Goal: Task Accomplishment & Management: Complete application form

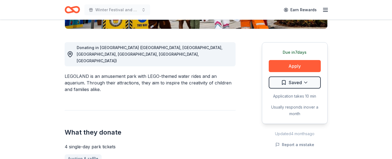
scroll to position [141, 0]
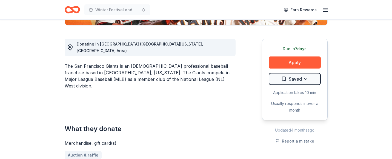
scroll to position [140, 0]
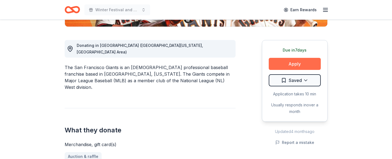
click at [296, 63] on button "Apply" at bounding box center [294, 64] width 52 height 12
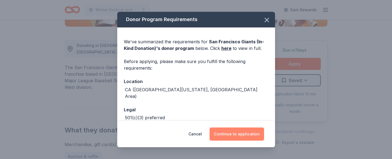
click at [237, 131] on button "Continue to application" at bounding box center [236, 133] width 54 height 13
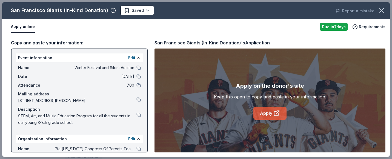
click at [269, 114] on link "Apply" at bounding box center [269, 112] width 33 height 13
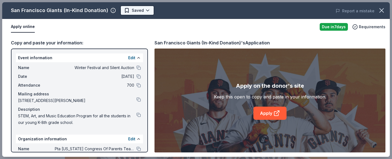
click at [133, 8] on body "Winter Festival and Silent Auction Earn Rewards Due in 7 days Share San Francis…" at bounding box center [196, 79] width 392 height 159
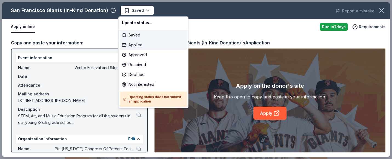
click at [135, 44] on div "Applied" at bounding box center [153, 45] width 67 height 10
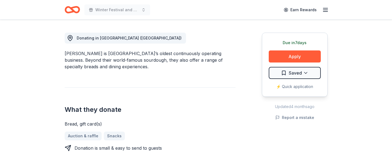
scroll to position [148, 0]
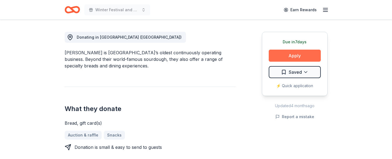
click at [288, 55] on button "Apply" at bounding box center [294, 56] width 52 height 12
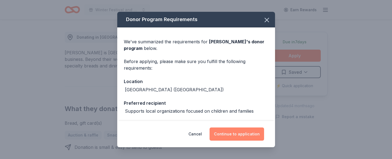
click at [233, 134] on button "Continue to application" at bounding box center [236, 133] width 54 height 13
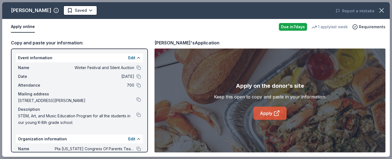
click at [271, 113] on link "Apply" at bounding box center [269, 112] width 33 height 13
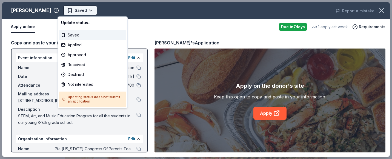
scroll to position [0, 0]
click at [75, 11] on html "Winter Festival and Silent Auction Saved Apply Due in 7 days Share Boudin Baker…" at bounding box center [196, 79] width 392 height 159
click at [77, 44] on div "Applied" at bounding box center [92, 45] width 67 height 10
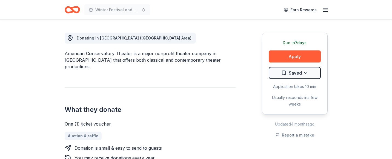
scroll to position [153, 0]
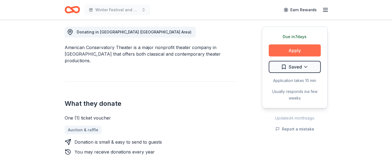
click at [283, 48] on button "Apply" at bounding box center [294, 50] width 52 height 12
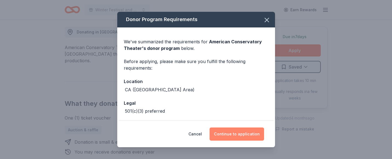
click at [242, 132] on button "Continue to application" at bounding box center [236, 133] width 54 height 13
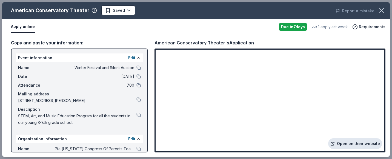
click at [362, 142] on link "Open on their website" at bounding box center [355, 143] width 54 height 11
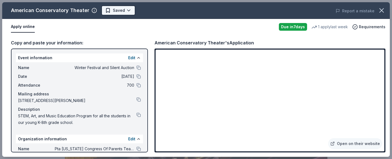
click at [116, 9] on body "Winter Festival and Silent Auction Earn Rewards Due in 7 days Share American Co…" at bounding box center [196, 79] width 392 height 159
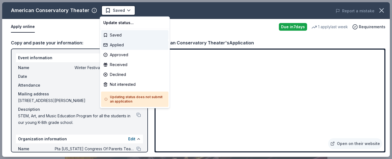
click at [120, 46] on div "Applied" at bounding box center [134, 45] width 67 height 10
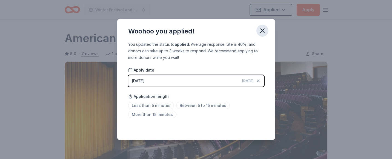
click at [261, 30] on icon "button" at bounding box center [262, 31] width 8 height 8
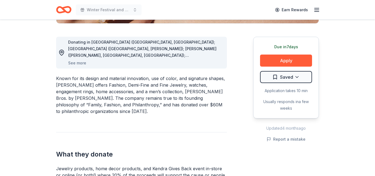
scroll to position [144, 0]
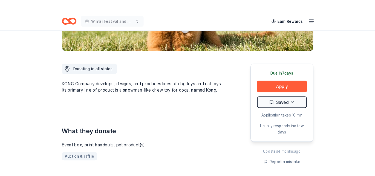
scroll to position [144, 0]
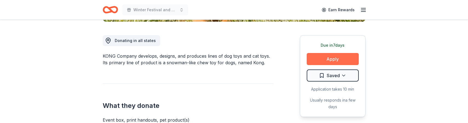
click at [332, 60] on button "Apply" at bounding box center [332, 59] width 52 height 12
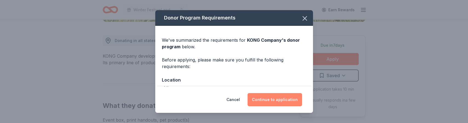
click at [277, 100] on button "Continue to application" at bounding box center [274, 99] width 54 height 13
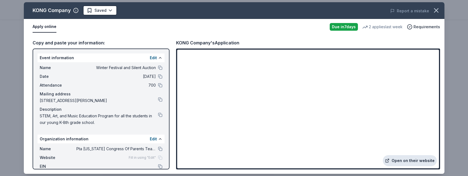
click at [391, 158] on link "Open on their website" at bounding box center [409, 160] width 54 height 11
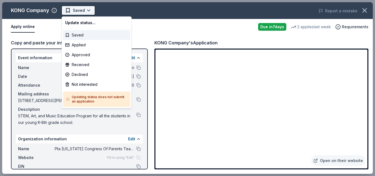
scroll to position [0, 0]
click at [85, 12] on body "Winter Festival and Silent Auction Saved Apply Due in 7 days Share KONG Company…" at bounding box center [187, 88] width 375 height 176
click at [84, 46] on div "Applied" at bounding box center [96, 45] width 67 height 10
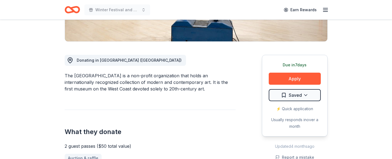
scroll to position [137, 0]
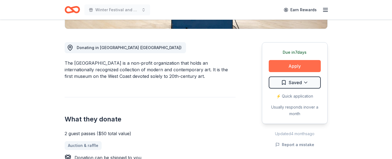
click at [292, 65] on button "Apply" at bounding box center [294, 66] width 52 height 12
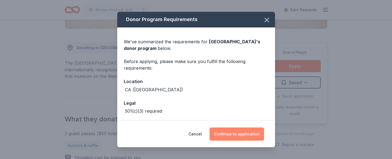
click at [232, 133] on button "Continue to application" at bounding box center [236, 133] width 54 height 13
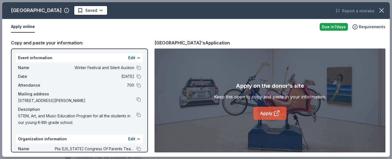
click at [268, 112] on link "Apply" at bounding box center [269, 112] width 33 height 13
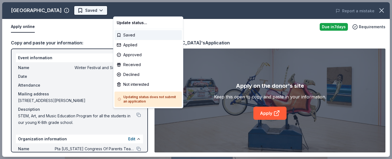
click at [141, 9] on body "Winter Festival and Silent Auction Saved Apply Due in 7 days Share San Francisc…" at bounding box center [196, 79] width 392 height 159
click at [134, 46] on div "Applied" at bounding box center [147, 45] width 67 height 10
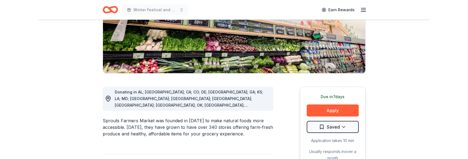
scroll to position [97, 0]
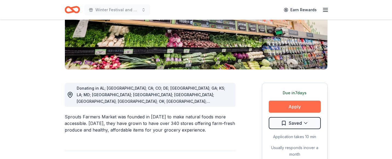
click at [296, 106] on button "Apply" at bounding box center [294, 106] width 52 height 12
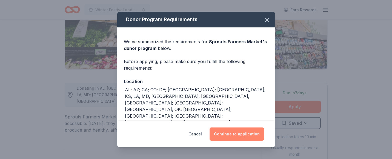
click at [239, 135] on button "Continue to application" at bounding box center [236, 133] width 54 height 13
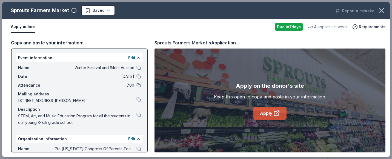
click at [272, 114] on link "Apply" at bounding box center [269, 112] width 33 height 13
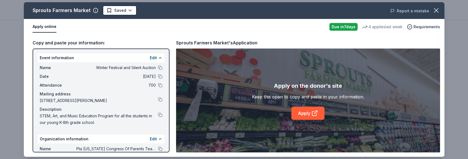
click at [391, 11] on button "Report a mistake" at bounding box center [409, 11] width 39 height 7
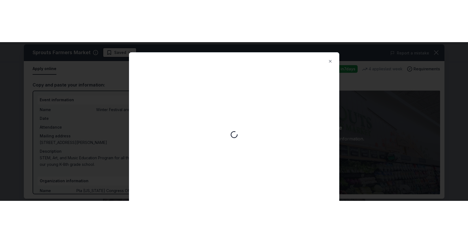
scroll to position [0, 0]
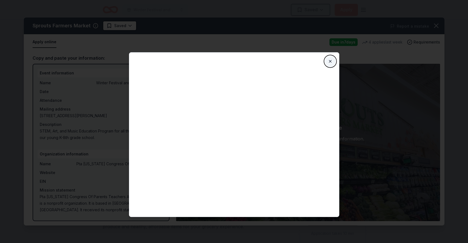
click at [330, 61] on button "Close" at bounding box center [329, 61] width 11 height 11
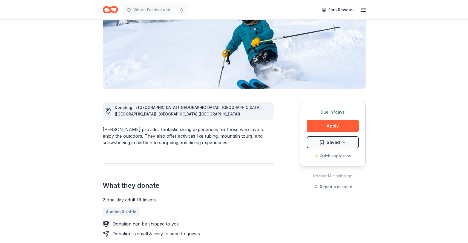
scroll to position [82, 0]
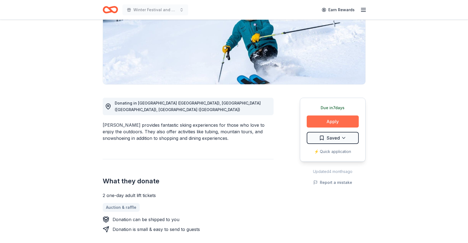
click at [332, 123] on button "Apply" at bounding box center [332, 121] width 52 height 12
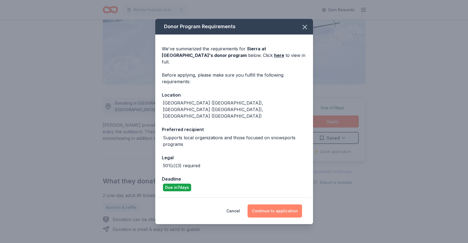
click at [276, 204] on button "Continue to application" at bounding box center [274, 210] width 54 height 13
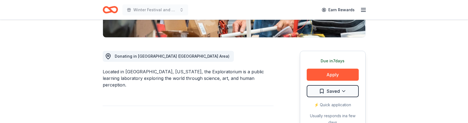
scroll to position [131, 0]
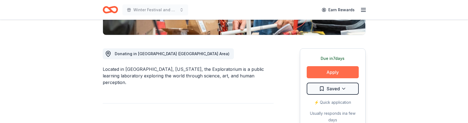
click at [326, 71] on button "Apply" at bounding box center [332, 72] width 52 height 12
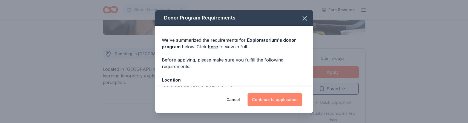
click at [266, 100] on button "Continue to application" at bounding box center [274, 99] width 54 height 13
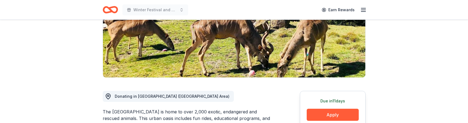
scroll to position [89, 0]
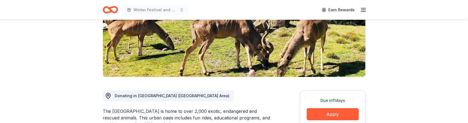
click at [332, 114] on button "Apply" at bounding box center [332, 114] width 52 height 12
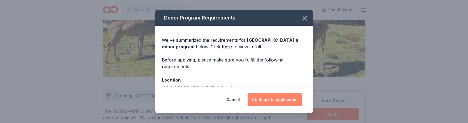
click at [262, 100] on button "Continue to application" at bounding box center [274, 99] width 54 height 13
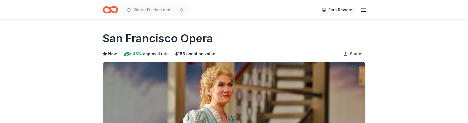
click at [257, 37] on div "San Francisco Opera" at bounding box center [234, 38] width 263 height 15
click at [260, 35] on div "San Francisco Opera" at bounding box center [234, 38] width 263 height 15
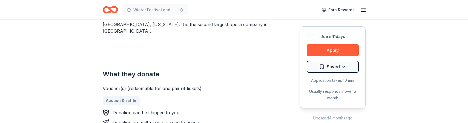
scroll to position [191, 0]
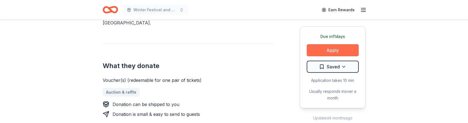
click at [333, 50] on button "Apply" at bounding box center [332, 50] width 52 height 12
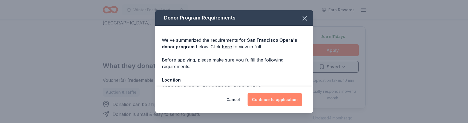
click at [266, 100] on button "Continue to application" at bounding box center [274, 99] width 54 height 13
